Goal: Find specific page/section: Find specific page/section

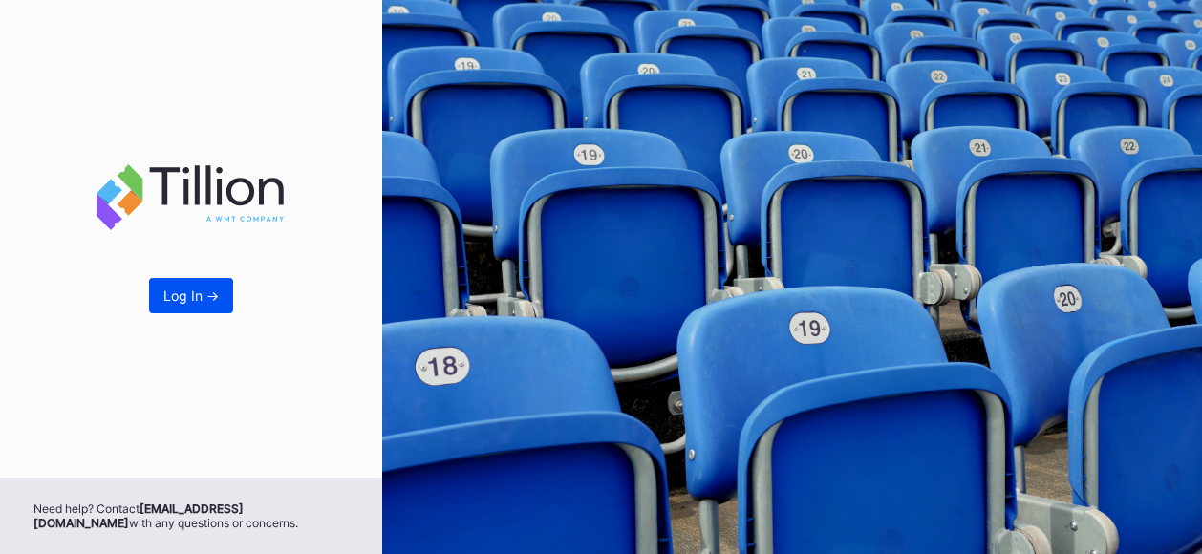
click at [210, 301] on div "Log In ->" at bounding box center [190, 296] width 55 height 16
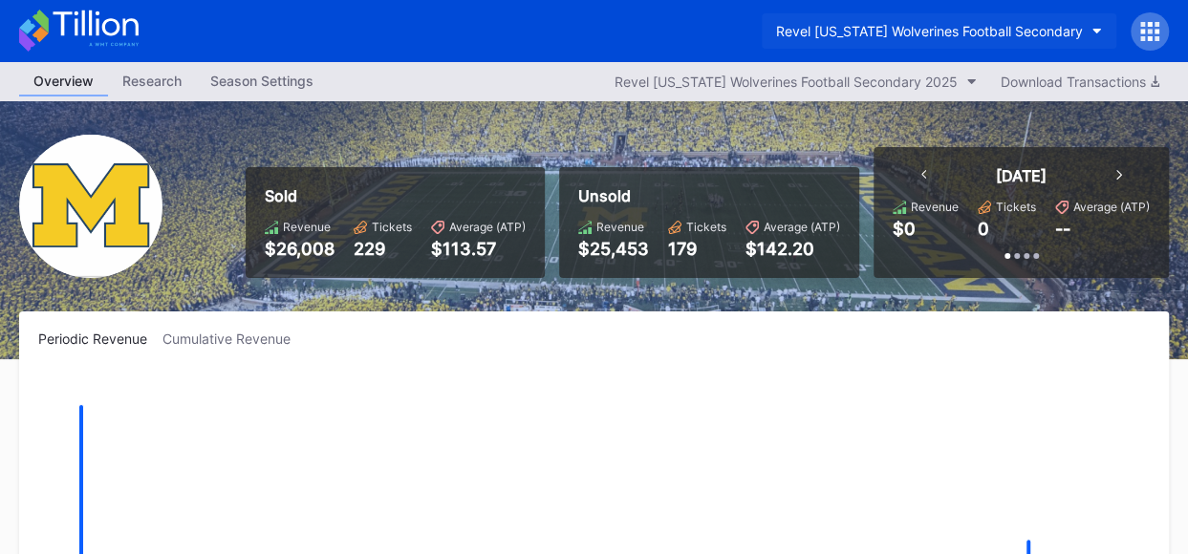
click at [1089, 31] on button "Revel [US_STATE] Wolverines Football Secondary" at bounding box center [939, 30] width 355 height 35
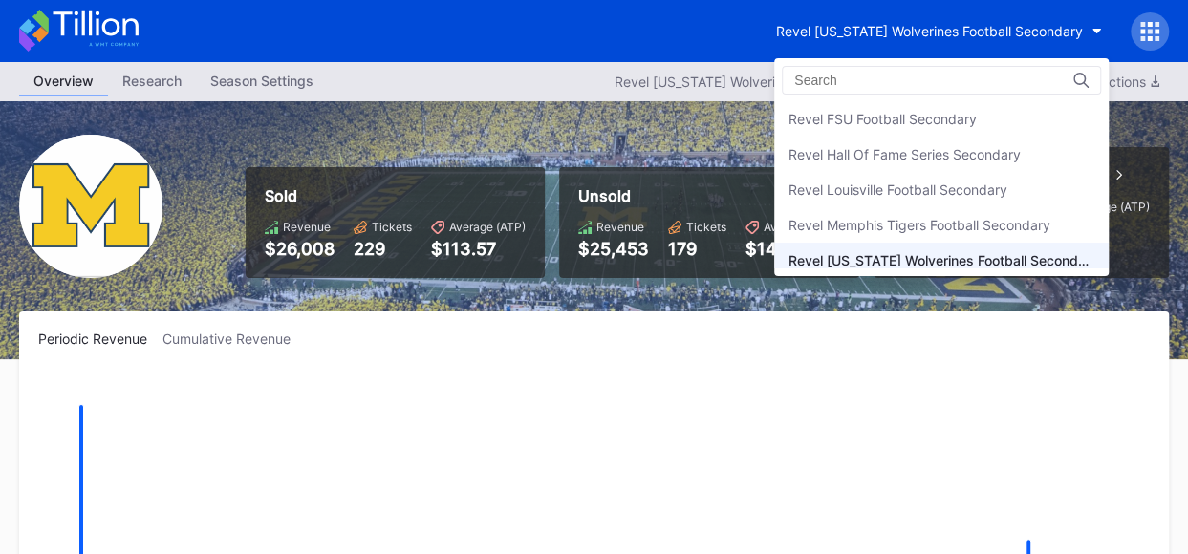
scroll to position [250, 0]
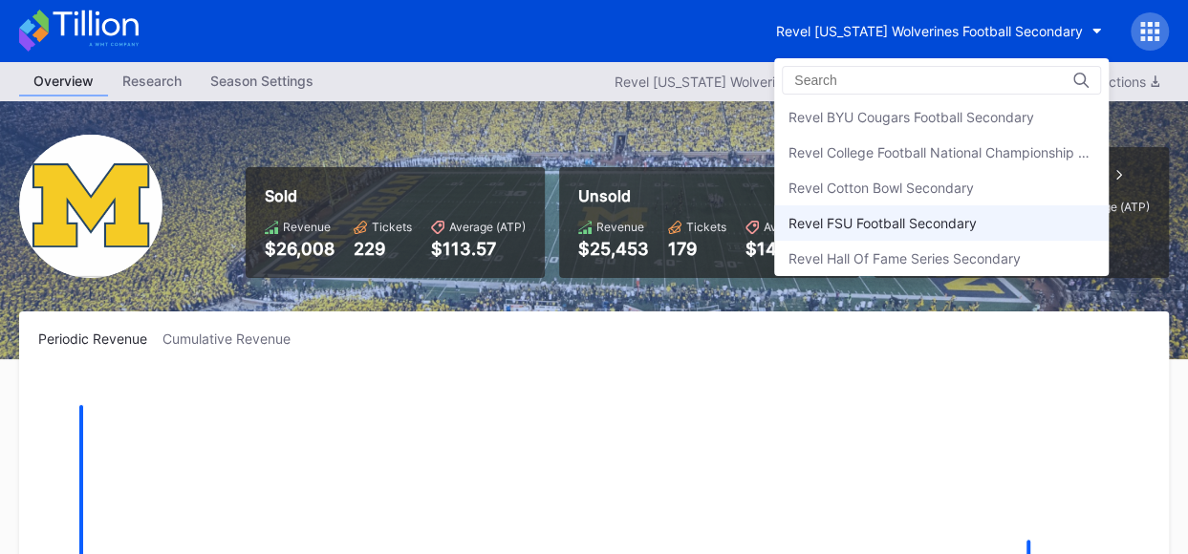
click at [937, 215] on div "Revel FSU Football Secondary" at bounding box center [882, 223] width 188 height 16
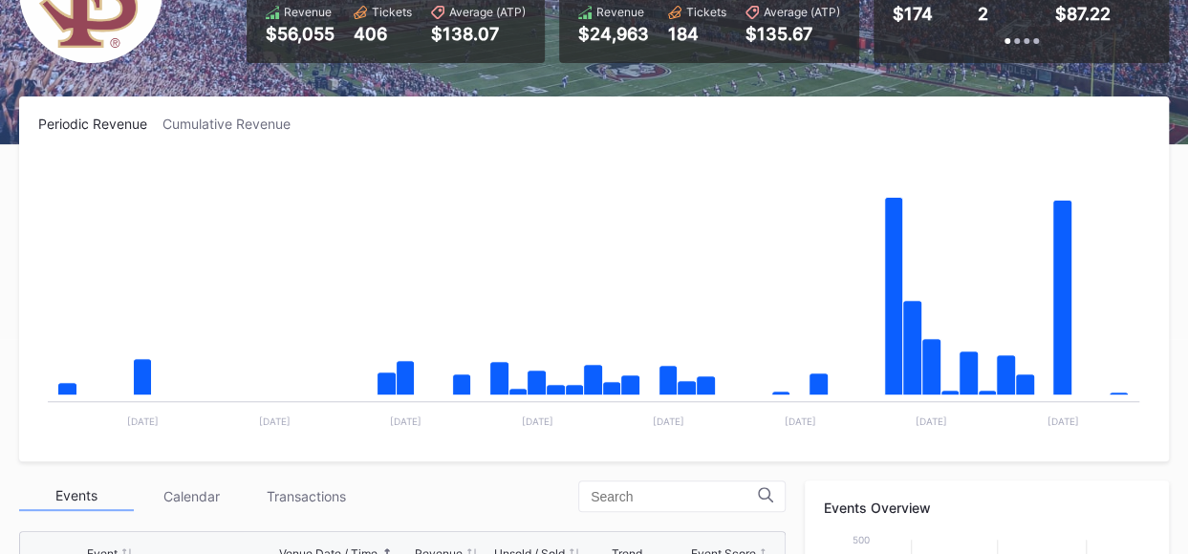
scroll to position [271, 0]
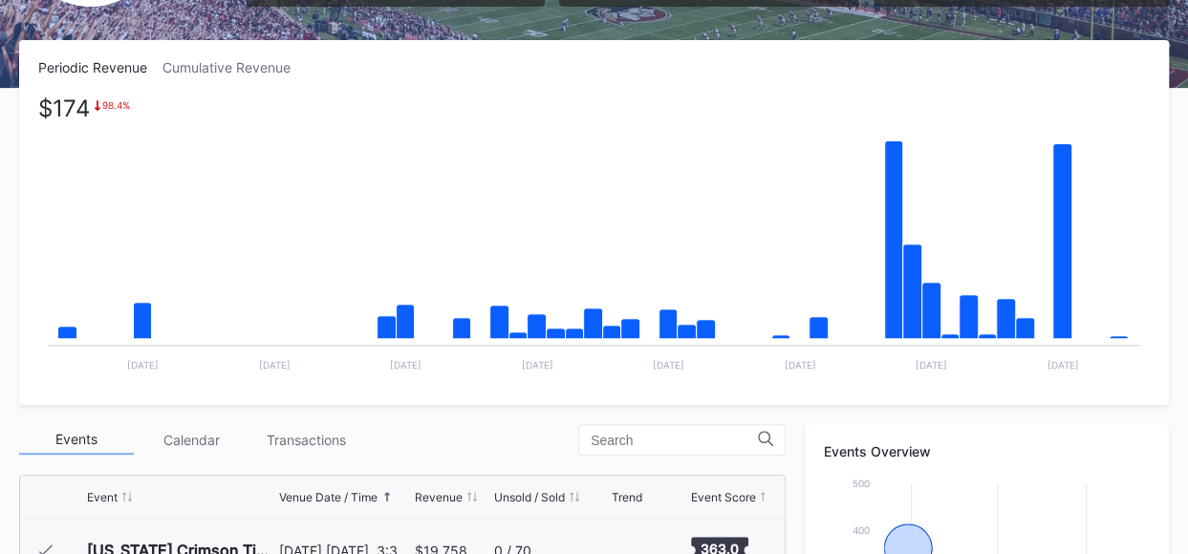
click at [1116, 334] on rect "Chart title" at bounding box center [593, 242] width 1110 height 287
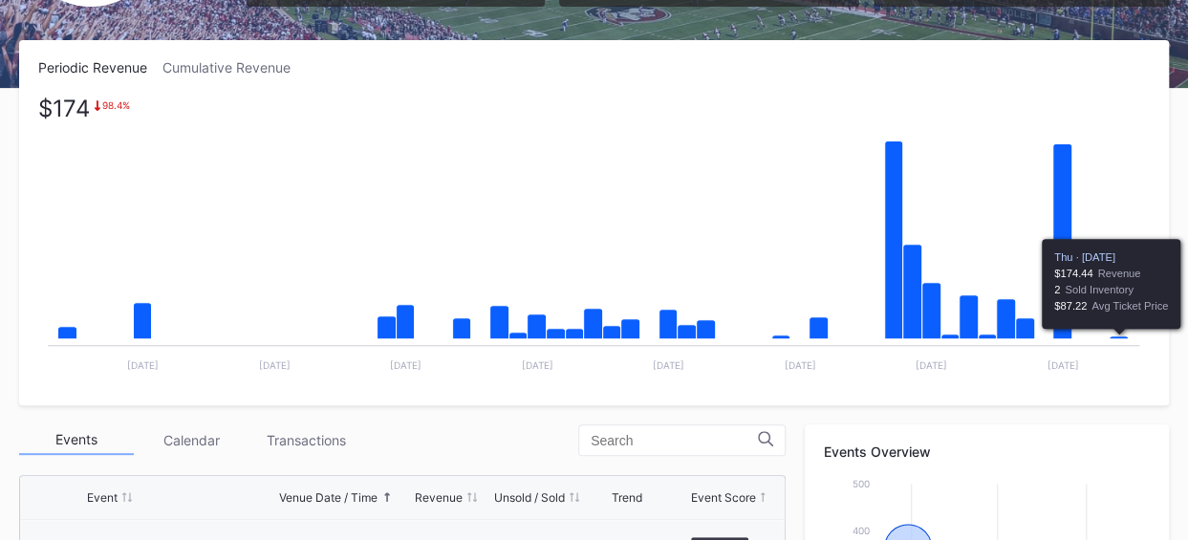
click at [1116, 338] on icon "Chart title" at bounding box center [1119, 337] width 19 height 3
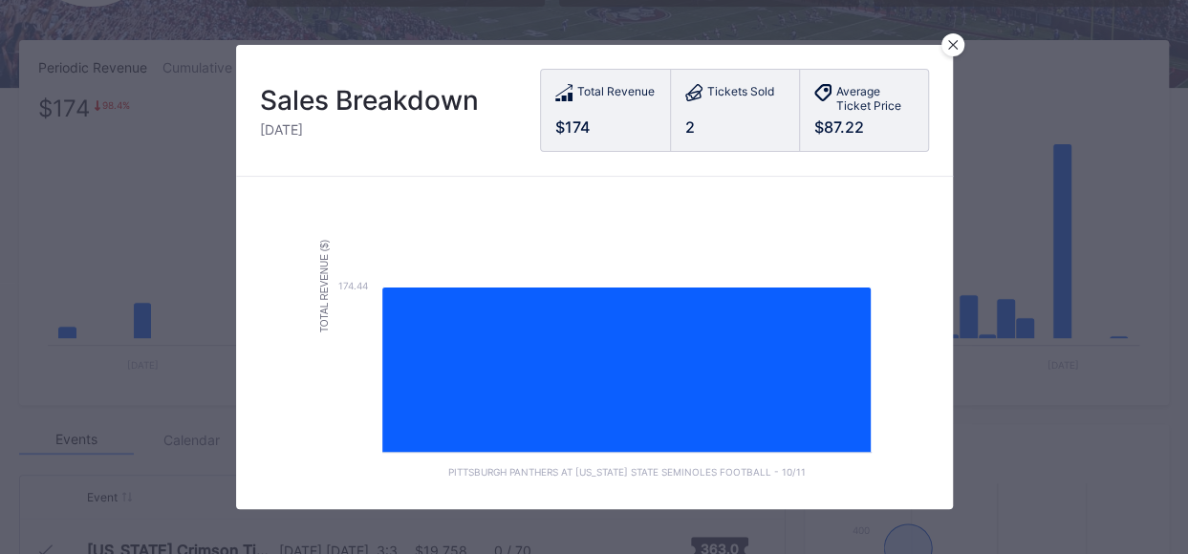
scroll to position [162, 0]
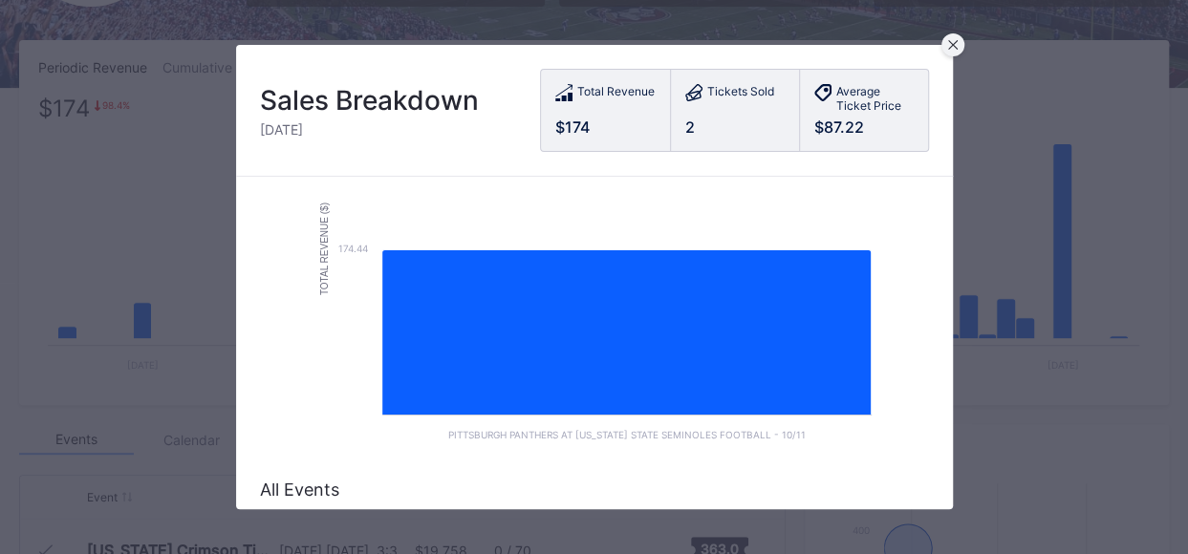
click at [954, 47] on icon at bounding box center [952, 45] width 10 height 10
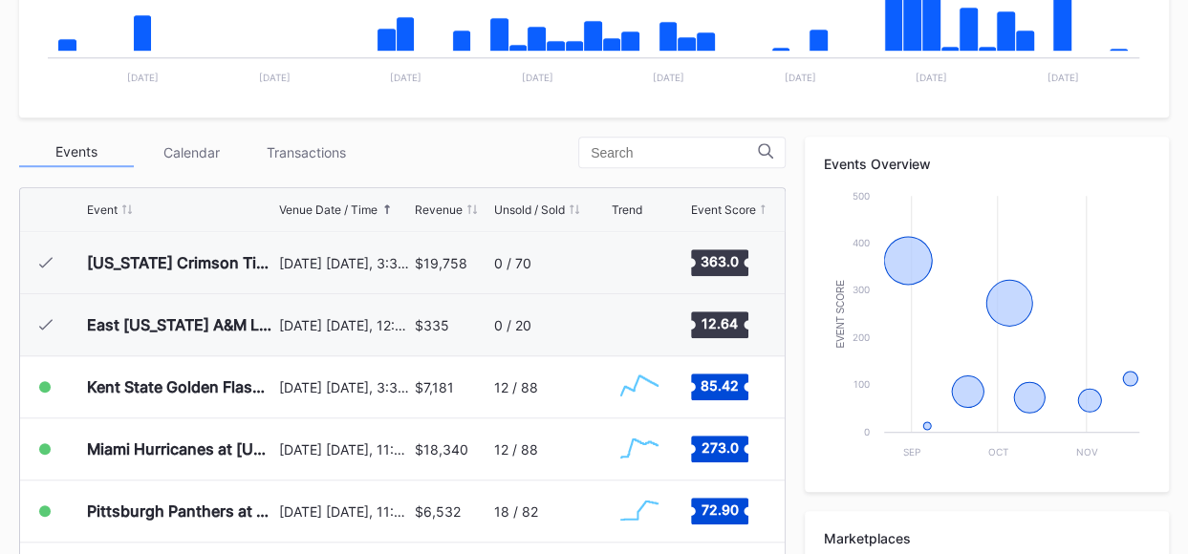
scroll to position [596, 0]
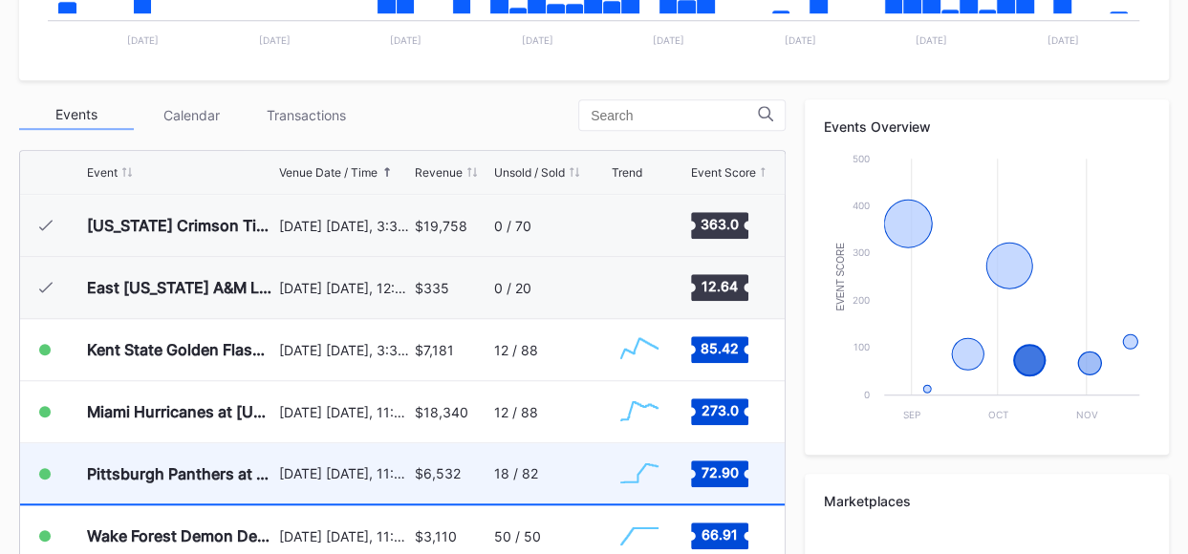
click at [225, 491] on div "Pittsburgh Panthers at [US_STATE] State Seminoles Football" at bounding box center [180, 473] width 187 height 60
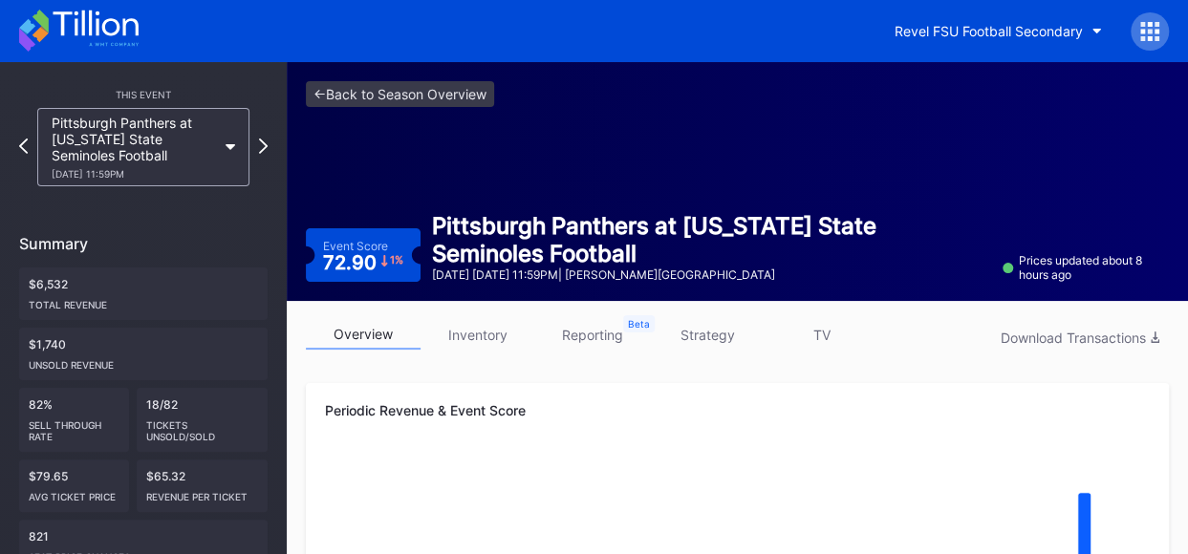
click at [469, 337] on link "inventory" at bounding box center [477, 335] width 115 height 30
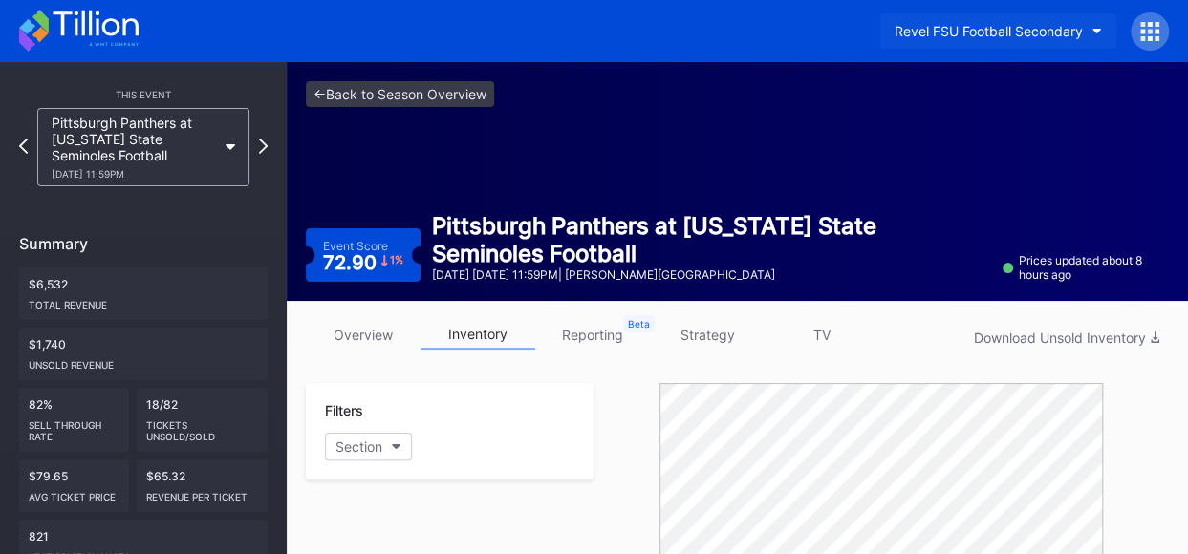
click at [992, 23] on div "Revel FSU Football Secondary" at bounding box center [989, 31] width 188 height 16
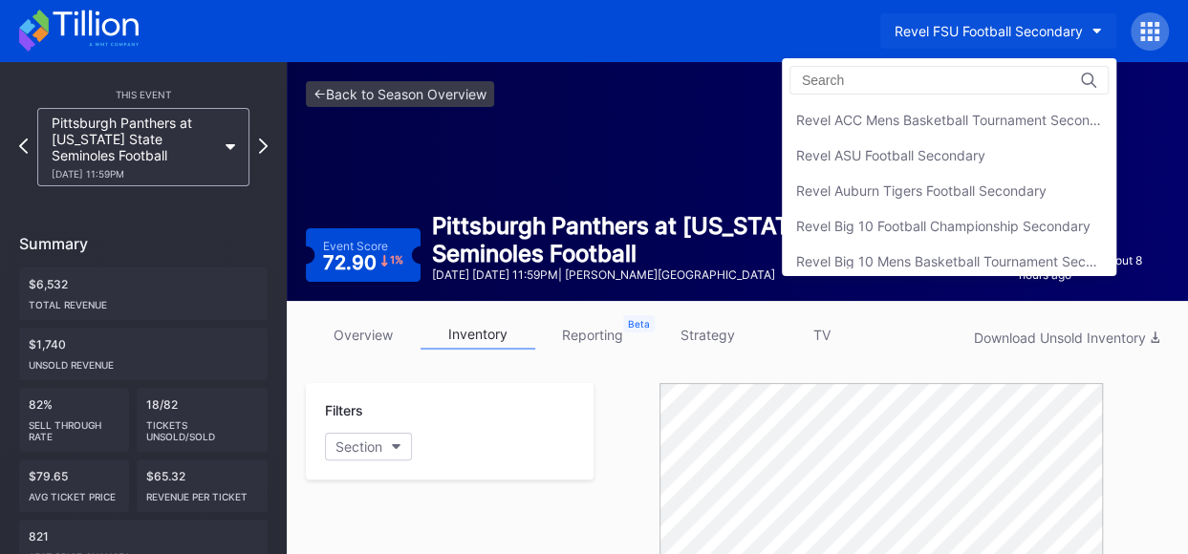
scroll to position [351, 0]
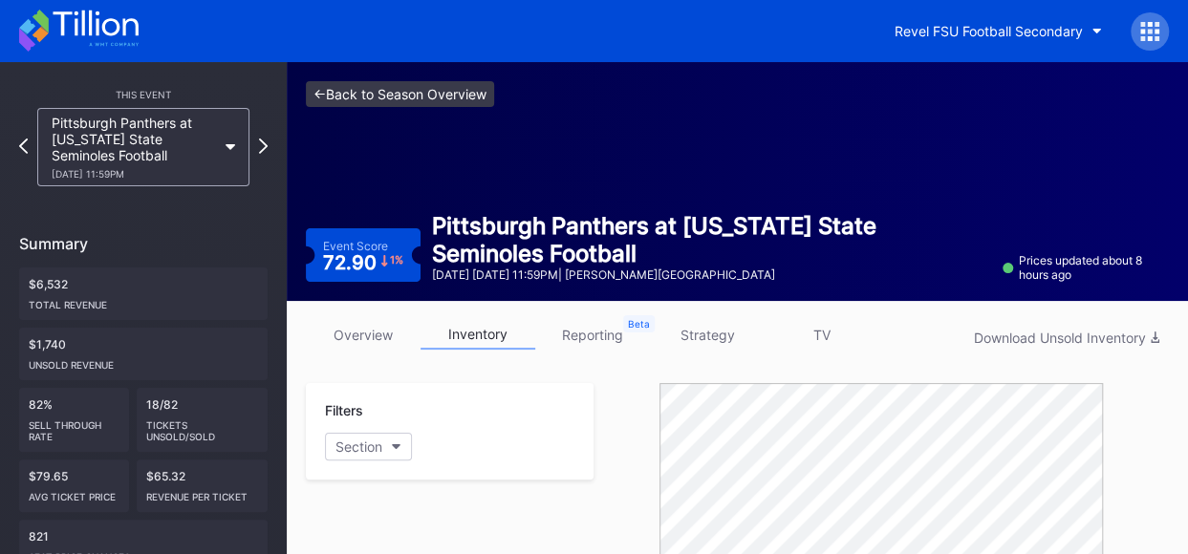
click at [420, 88] on link "<- Back to Season Overview" at bounding box center [400, 94] width 188 height 26
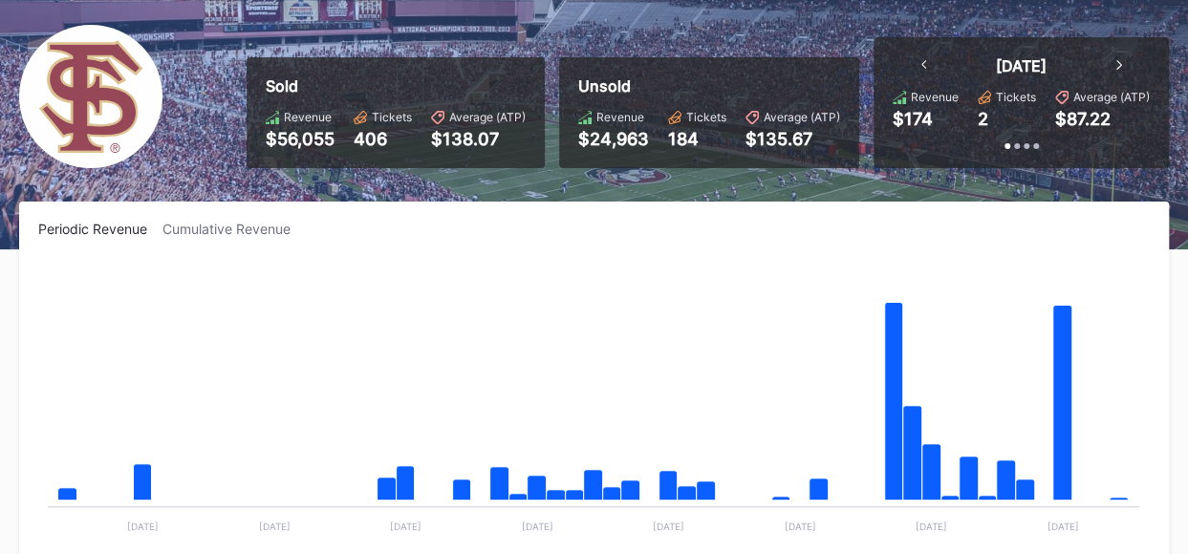
scroll to position [84, 0]
